Goal: Obtain resource: Download file/media

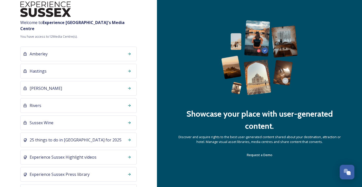
scroll to position [22, 0]
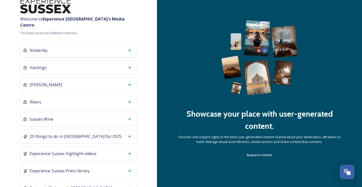
click at [87, 44] on div "Amberley" at bounding box center [78, 50] width 116 height 15
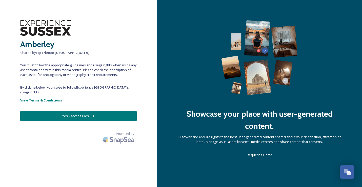
click at [78, 111] on button "Yes - Access Files" at bounding box center [78, 116] width 116 height 10
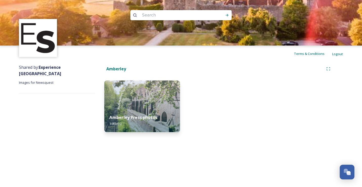
click at [139, 105] on img at bounding box center [142, 106] width 76 height 52
click at [147, 99] on img at bounding box center [142, 106] width 76 height 52
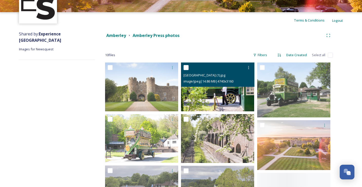
scroll to position [38, 0]
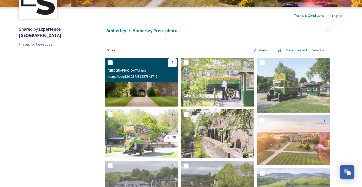
click at [173, 62] on icon at bounding box center [172, 63] width 4 height 4
click at [169, 82] on span "Download" at bounding box center [166, 83] width 15 height 5
click at [152, 91] on img at bounding box center [141, 82] width 73 height 49
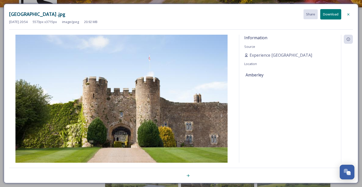
click at [330, 14] on button "Download" at bounding box center [330, 14] width 21 height 10
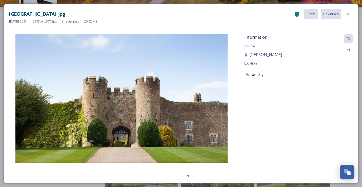
click at [351, 13] on div at bounding box center [348, 14] width 9 height 9
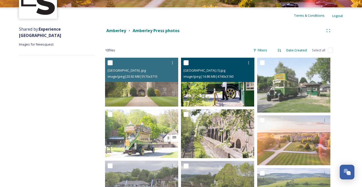
click at [223, 89] on img at bounding box center [217, 82] width 73 height 49
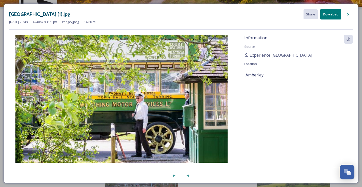
click at [335, 14] on button "Download" at bounding box center [330, 14] width 21 height 10
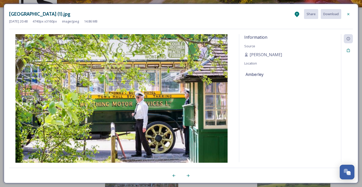
click at [348, 13] on icon at bounding box center [348, 14] width 4 height 4
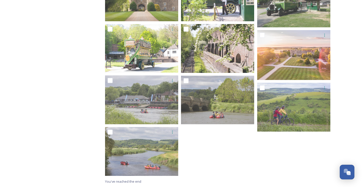
scroll to position [123, 0]
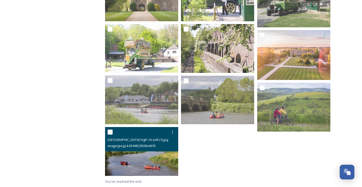
click at [145, 159] on img at bounding box center [141, 151] width 73 height 49
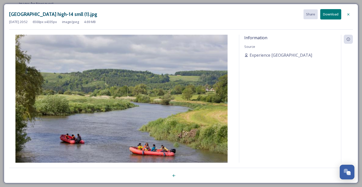
click at [337, 14] on button "Download" at bounding box center [330, 14] width 21 height 10
click at [347, 13] on icon at bounding box center [348, 14] width 4 height 4
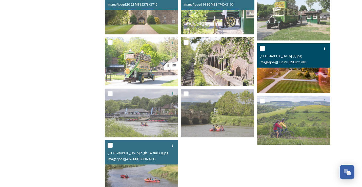
scroll to position [111, 0]
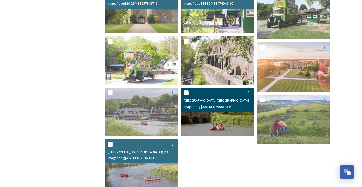
click at [224, 121] on img at bounding box center [217, 112] width 73 height 49
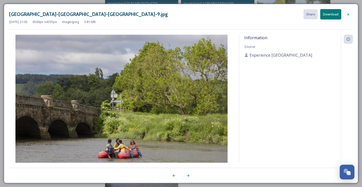
click at [334, 15] on button "Download" at bounding box center [330, 14] width 21 height 10
click at [333, 14] on button "Download" at bounding box center [330, 14] width 21 height 10
click at [330, 15] on button "Download" at bounding box center [330, 14] width 21 height 10
click at [134, 2] on div "Riverside-South-Downs_310524_James-Ratchford_Sussex-9.jpg Share Download Jun 03…" at bounding box center [181, 93] width 362 height 187
click at [348, 13] on icon at bounding box center [348, 14] width 4 height 4
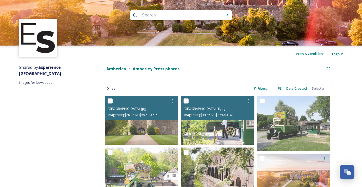
scroll to position [0, 0]
click at [119, 69] on strong "Amberley" at bounding box center [116, 69] width 20 height 6
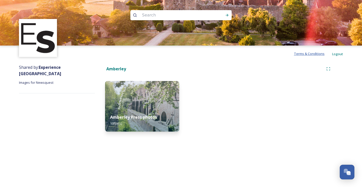
click at [315, 56] on span "Terms & Conditions" at bounding box center [309, 53] width 31 height 5
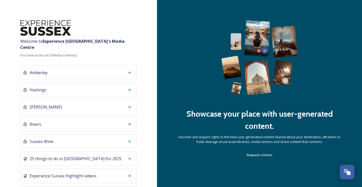
click at [46, 87] on span "Hastings" at bounding box center [38, 90] width 17 height 6
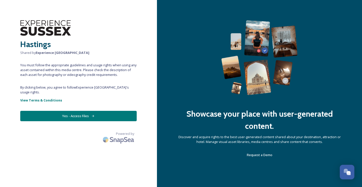
click at [134, 111] on button "Yes - Access Files" at bounding box center [78, 116] width 116 height 10
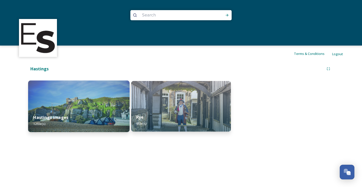
click at [87, 108] on img at bounding box center [78, 106] width 101 height 52
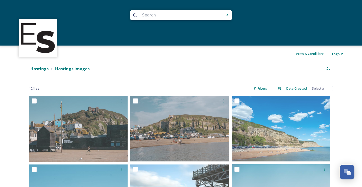
click at [149, 1] on div at bounding box center [181, 23] width 362 height 46
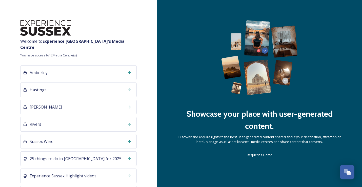
click at [40, 104] on span "[PERSON_NAME]" at bounding box center [46, 107] width 32 height 6
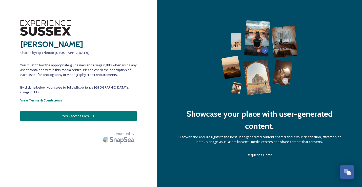
click at [114, 111] on button "Yes - Access Files" at bounding box center [78, 116] width 116 height 10
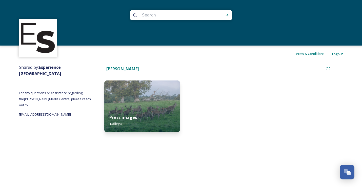
click at [153, 108] on img at bounding box center [142, 106] width 76 height 52
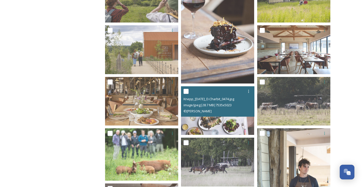
scroll to position [77, 0]
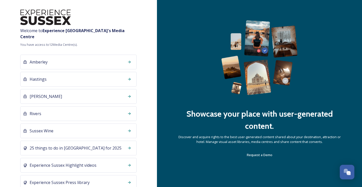
scroll to position [12, 0]
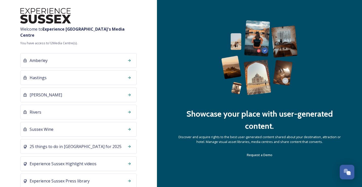
click at [37, 92] on span "[PERSON_NAME]" at bounding box center [46, 95] width 32 height 6
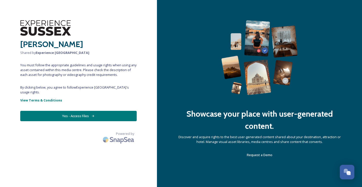
click at [130, 105] on div "Knepp Shared by Experience Sussex You must follow the appropriate guidelines an…" at bounding box center [78, 93] width 157 height 146
click at [121, 111] on button "Yes - Access Files" at bounding box center [78, 116] width 116 height 10
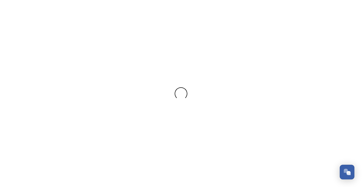
click at [86, 109] on div at bounding box center [181, 93] width 362 height 187
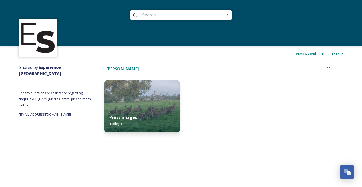
click at [147, 111] on div "Press images 14 file(s)" at bounding box center [142, 120] width 76 height 23
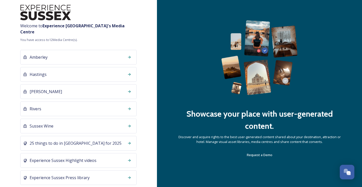
scroll to position [17, 0]
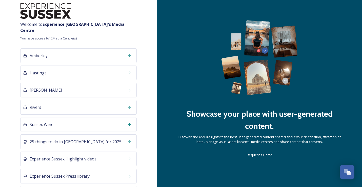
click at [35, 104] on span "Rivers" at bounding box center [36, 107] width 12 height 6
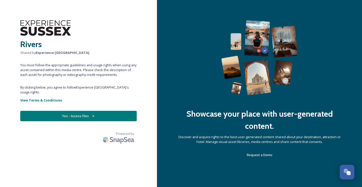
click at [105, 111] on button "Yes - Access Files" at bounding box center [78, 116] width 116 height 10
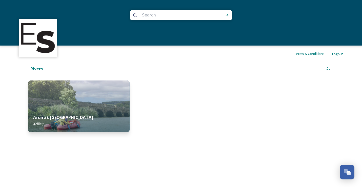
click at [88, 111] on div "Arun at Amberley 42 file(s)" at bounding box center [78, 120] width 101 height 23
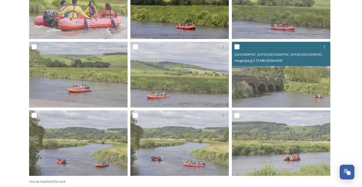
scroll to position [875, 0]
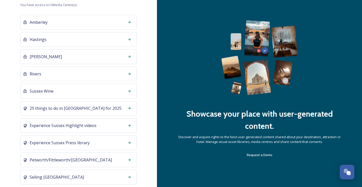
scroll to position [54, 0]
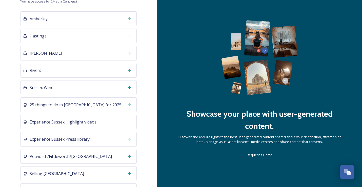
click at [54, 82] on div "Sussex Wine" at bounding box center [78, 87] width 116 height 15
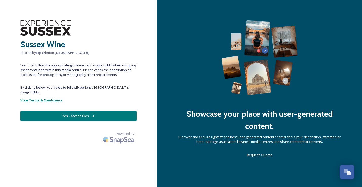
click at [125, 111] on button "Yes - Access Files" at bounding box center [78, 116] width 116 height 10
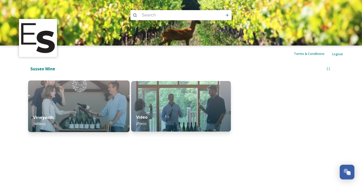
click at [91, 106] on img at bounding box center [78, 106] width 101 height 52
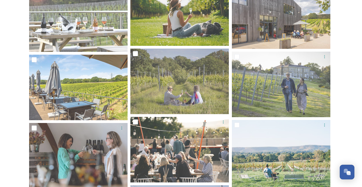
scroll to position [88, 0]
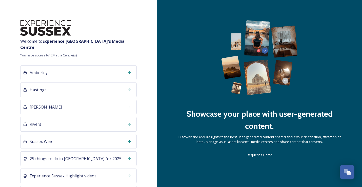
click at [40, 70] on span "Amberley" at bounding box center [39, 73] width 18 height 6
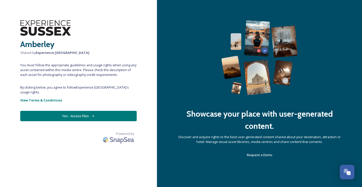
click at [118, 111] on button "Yes - Access Files" at bounding box center [78, 116] width 116 height 10
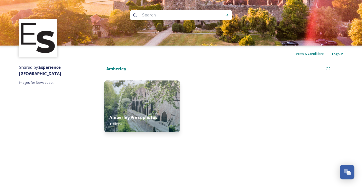
click at [152, 109] on img at bounding box center [142, 106] width 76 height 52
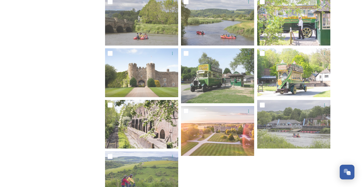
scroll to position [68, 0]
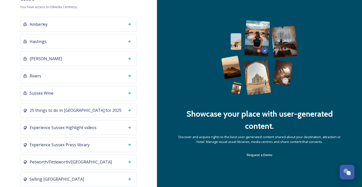
scroll to position [49, 0]
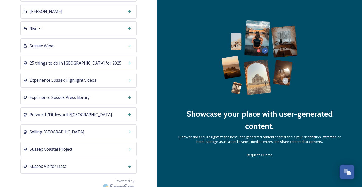
scroll to position [95, 0]
click at [52, 146] on span "Sussex Coastal Project" at bounding box center [51, 149] width 43 height 6
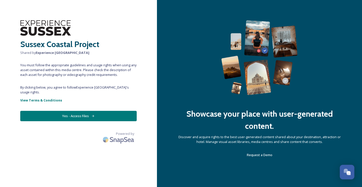
click at [113, 112] on button "Yes - Access Files" at bounding box center [78, 116] width 116 height 10
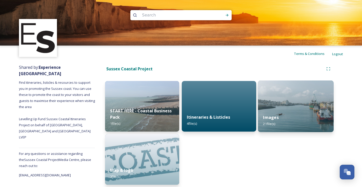
click at [291, 103] on img at bounding box center [296, 106] width 76 height 52
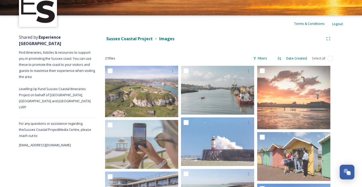
scroll to position [36, 0]
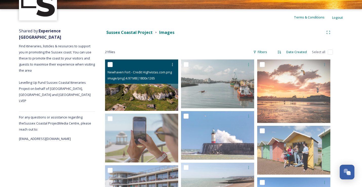
click at [153, 90] on img at bounding box center [141, 84] width 73 height 51
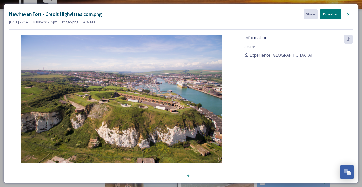
click at [350, 13] on icon at bounding box center [348, 14] width 4 height 4
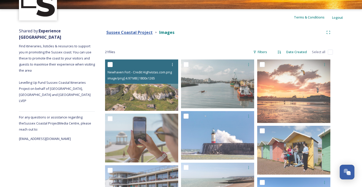
click at [146, 32] on strong "Sussex Coastal Project" at bounding box center [129, 33] width 46 height 6
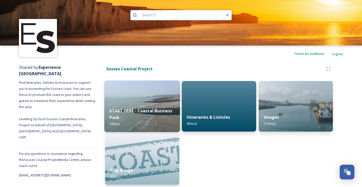
click at [163, 126] on div "START HERE - Coastal Business Pack 1 file(s)" at bounding box center [142, 117] width 76 height 29
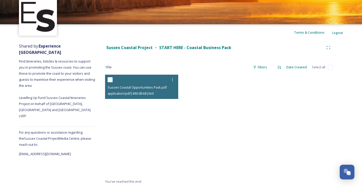
scroll to position [11, 0]
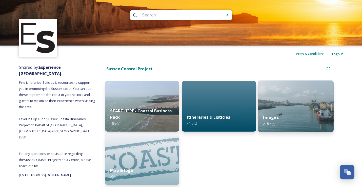
click at [308, 109] on img at bounding box center [296, 106] width 76 height 52
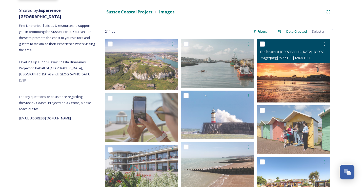
scroll to position [67, 0]
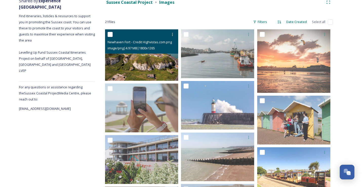
click at [150, 67] on img at bounding box center [141, 54] width 73 height 51
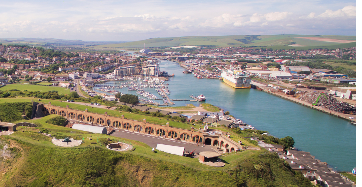
scroll to position [36, 0]
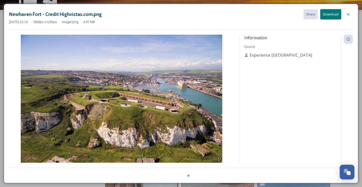
click at [348, 14] on icon at bounding box center [348, 14] width 4 height 4
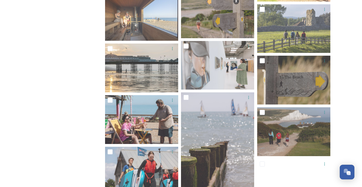
scroll to position [263, 0]
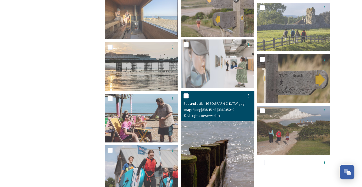
click at [241, 128] on img at bounding box center [217, 146] width 73 height 110
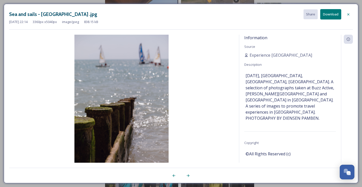
click at [350, 13] on icon at bounding box center [348, 14] width 4 height 4
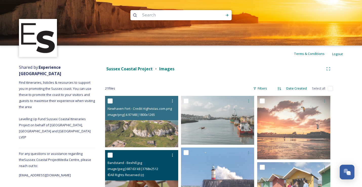
scroll to position [0, 0]
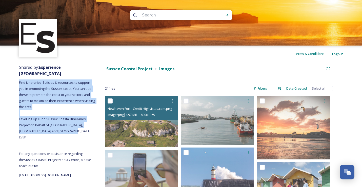
drag, startPoint x: 19, startPoint y: 75, endPoint x: 60, endPoint y: 129, distance: 67.3
copy span "Find itineraries, listicles & resources to support you in promoting the Sussex …"
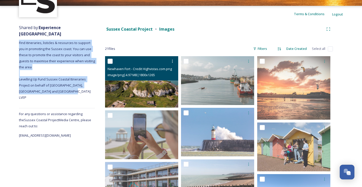
scroll to position [40, 0]
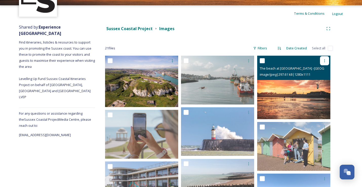
click at [323, 60] on icon at bounding box center [324, 61] width 4 height 4
click at [321, 82] on span "Download" at bounding box center [318, 81] width 15 height 5
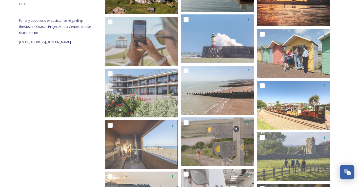
scroll to position [107, 0]
